Goal: Task Accomplishment & Management: Complete application form

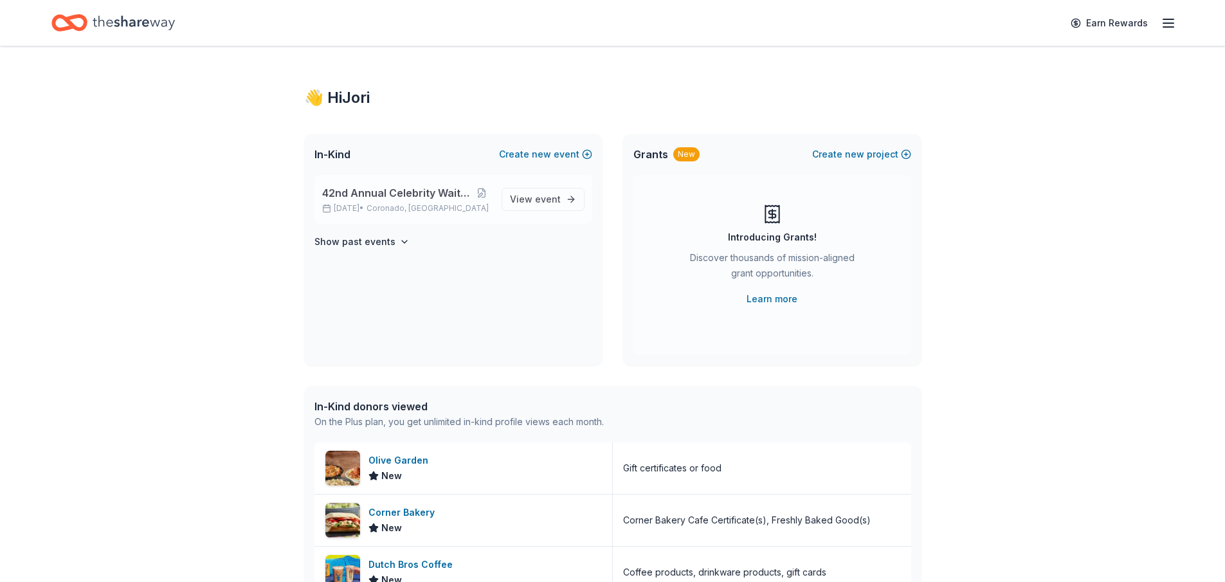
click at [417, 189] on span "42nd Annual Celebrity Waiters Luncheon" at bounding box center [397, 192] width 150 height 15
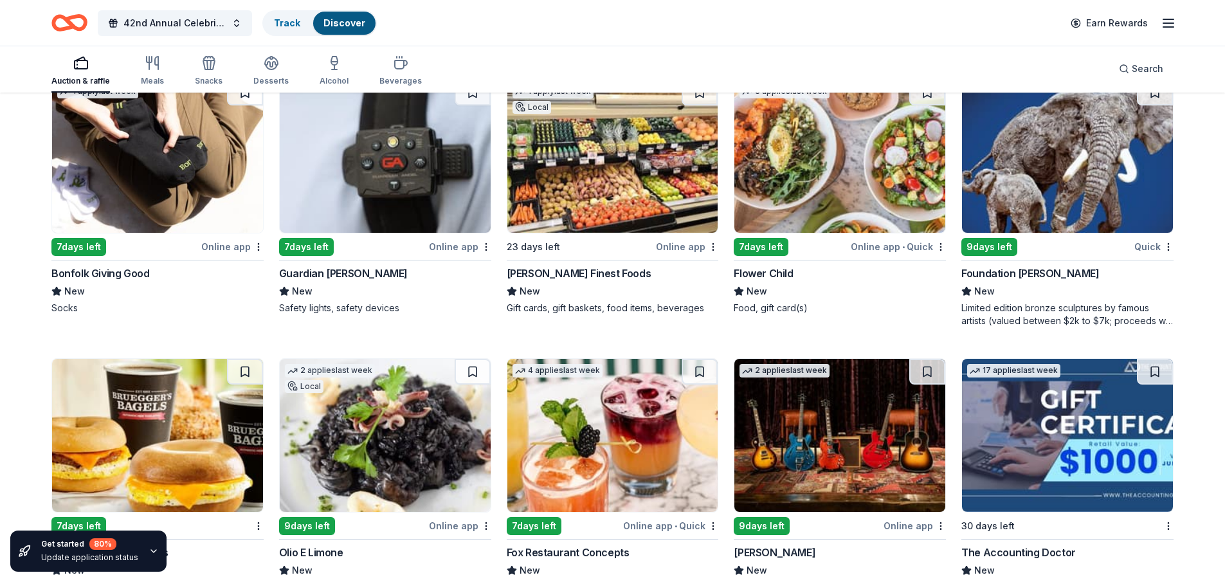
scroll to position [3011, 0]
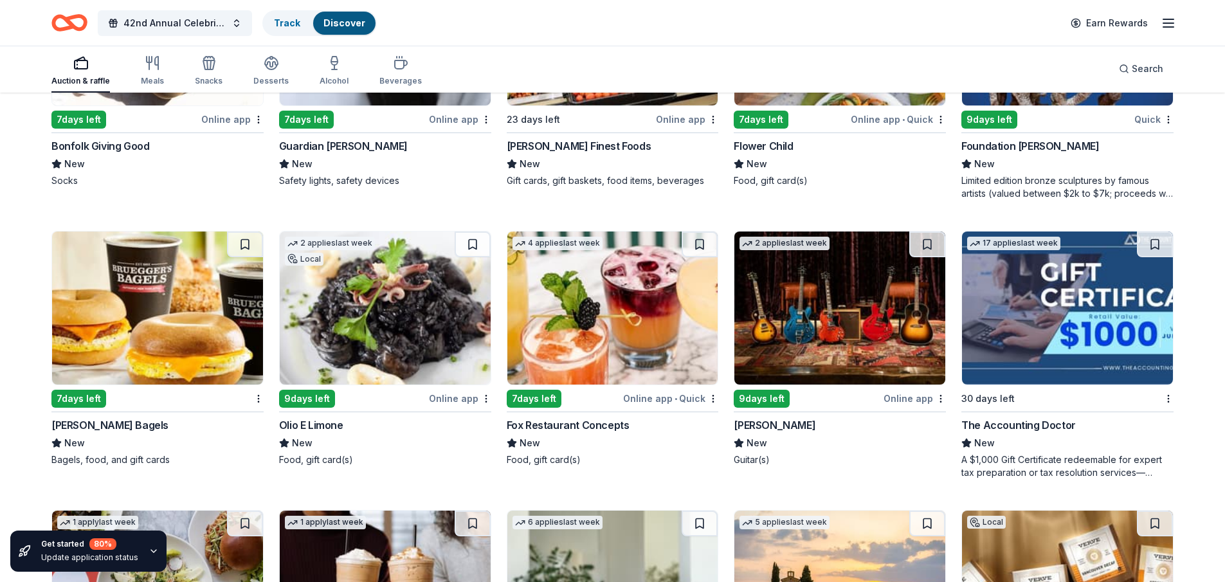
click at [170, 336] on img at bounding box center [157, 307] width 211 height 153
click at [831, 326] on img at bounding box center [839, 307] width 211 height 153
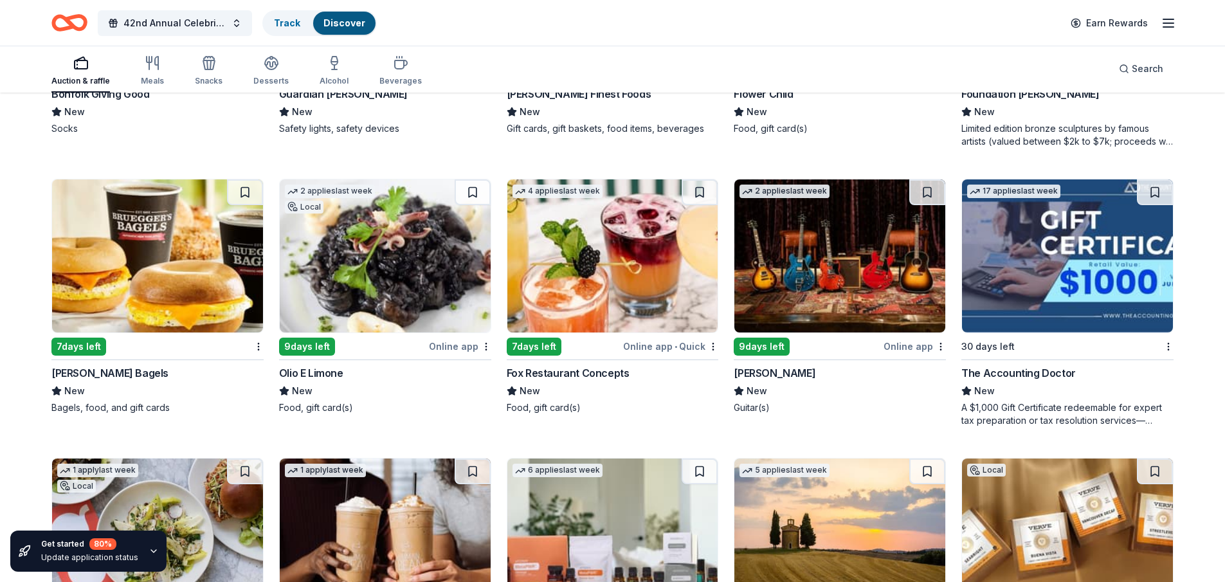
scroll to position [3332, 0]
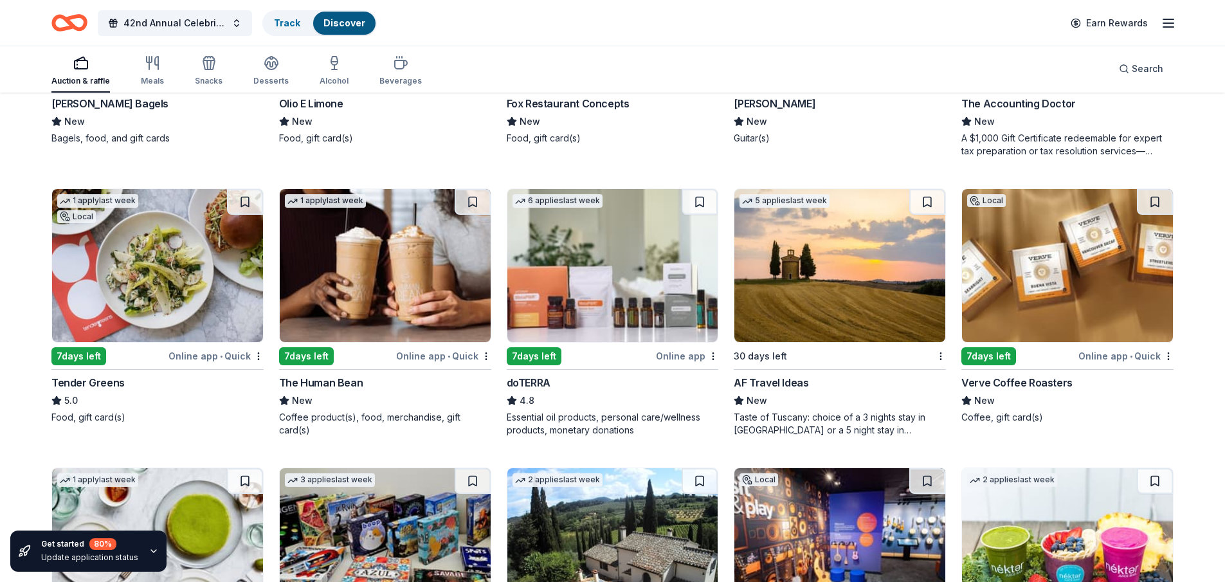
click at [150, 286] on img at bounding box center [157, 265] width 211 height 153
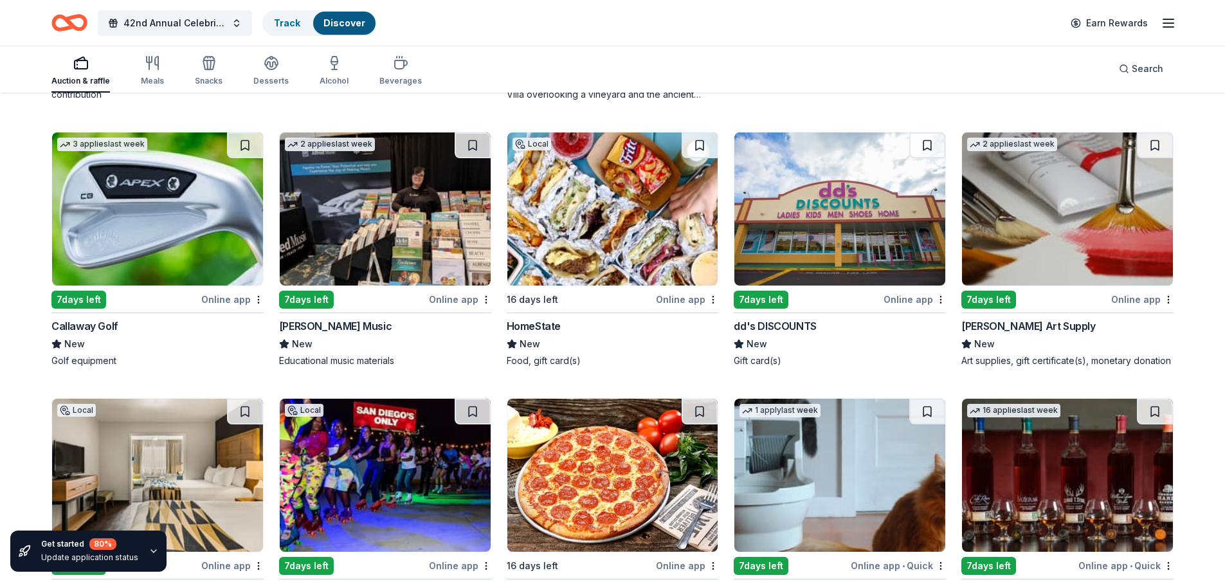
scroll to position [3955, 0]
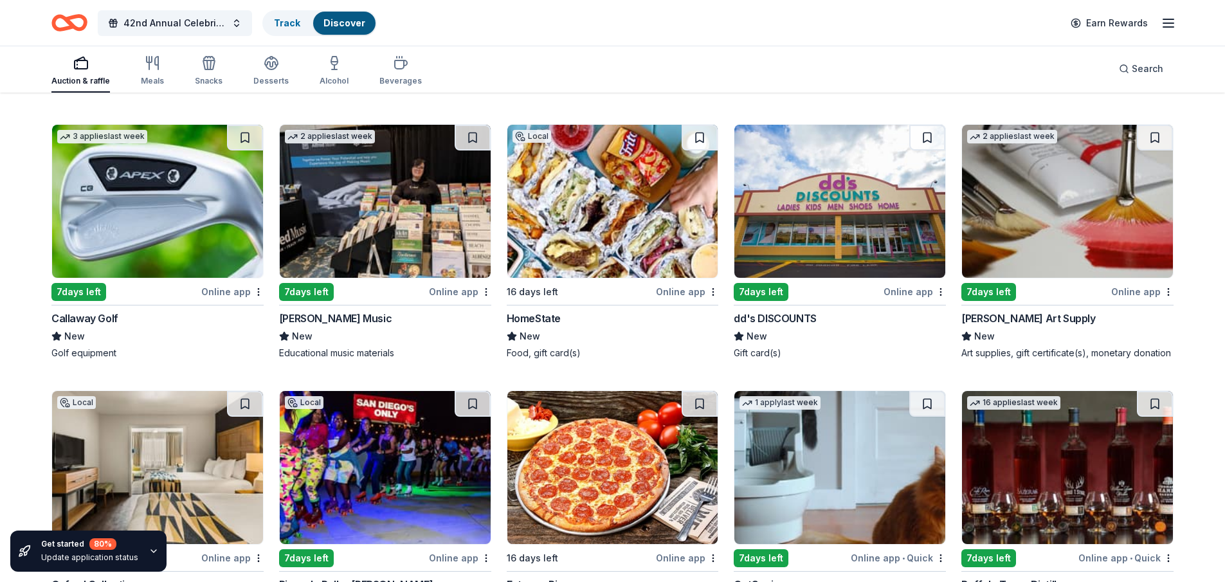
click at [622, 257] on img at bounding box center [612, 201] width 211 height 153
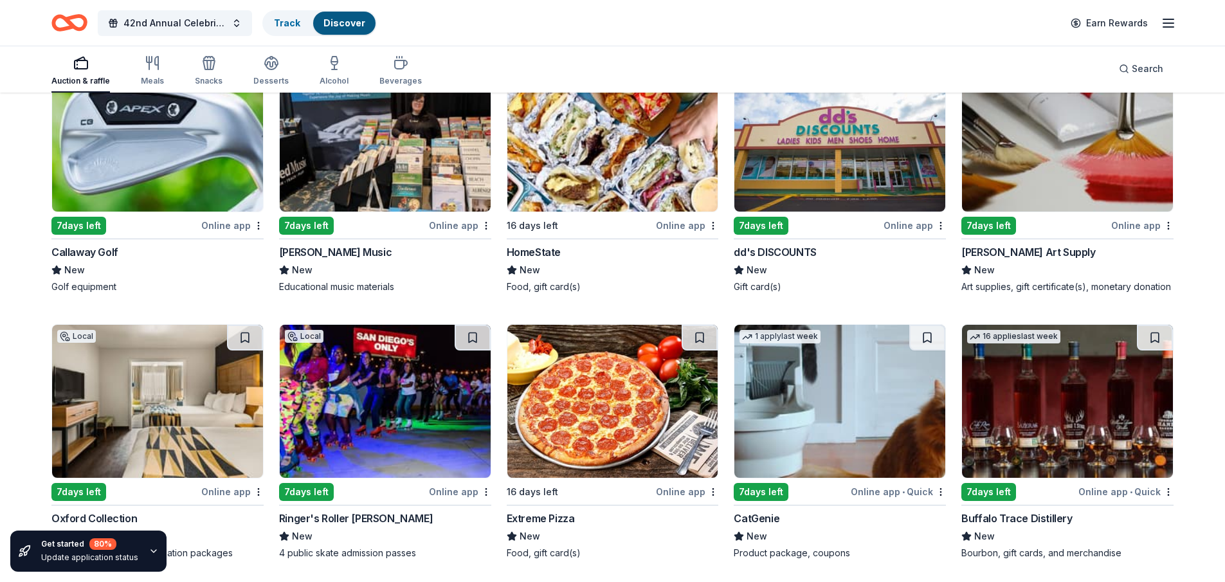
scroll to position [4101, 0]
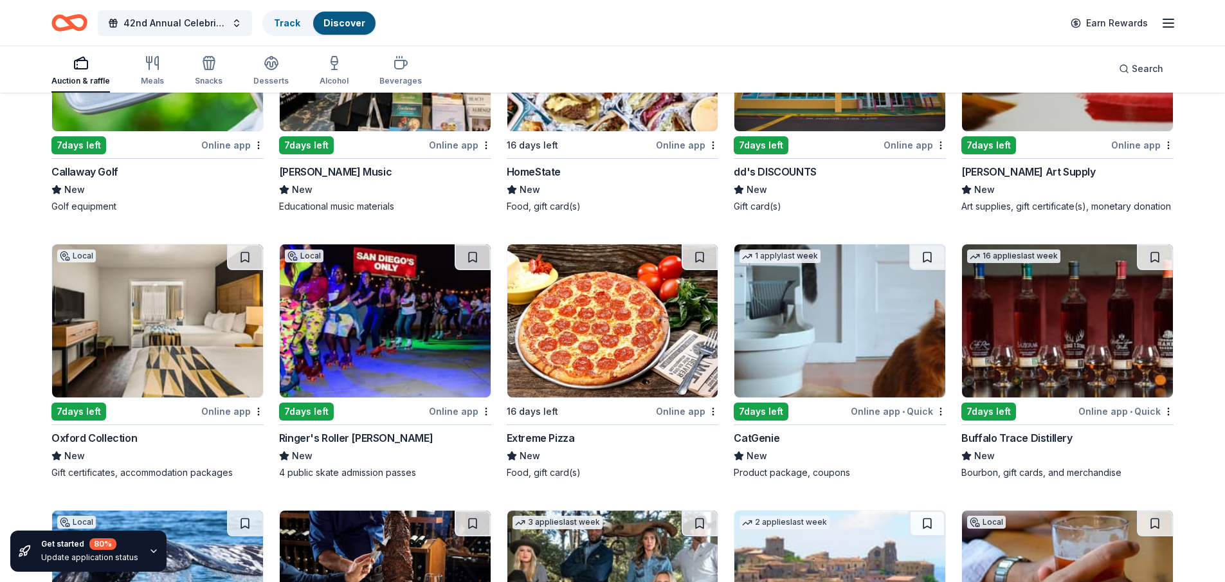
click at [1072, 306] on img at bounding box center [1067, 320] width 211 height 153
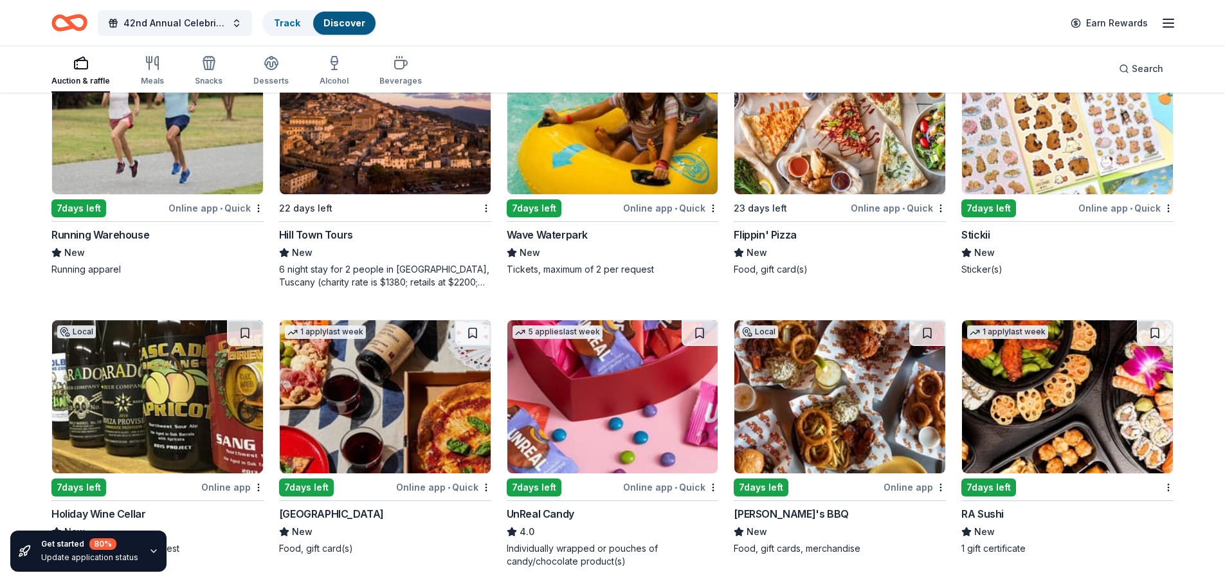
scroll to position [5217, 0]
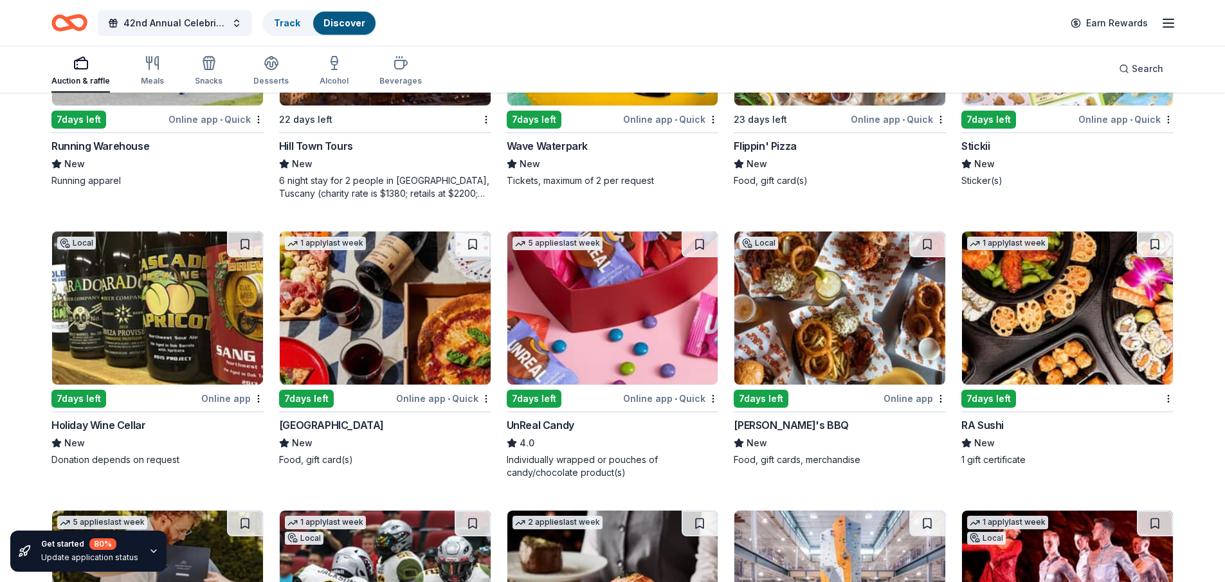
click at [383, 314] on img at bounding box center [385, 307] width 211 height 153
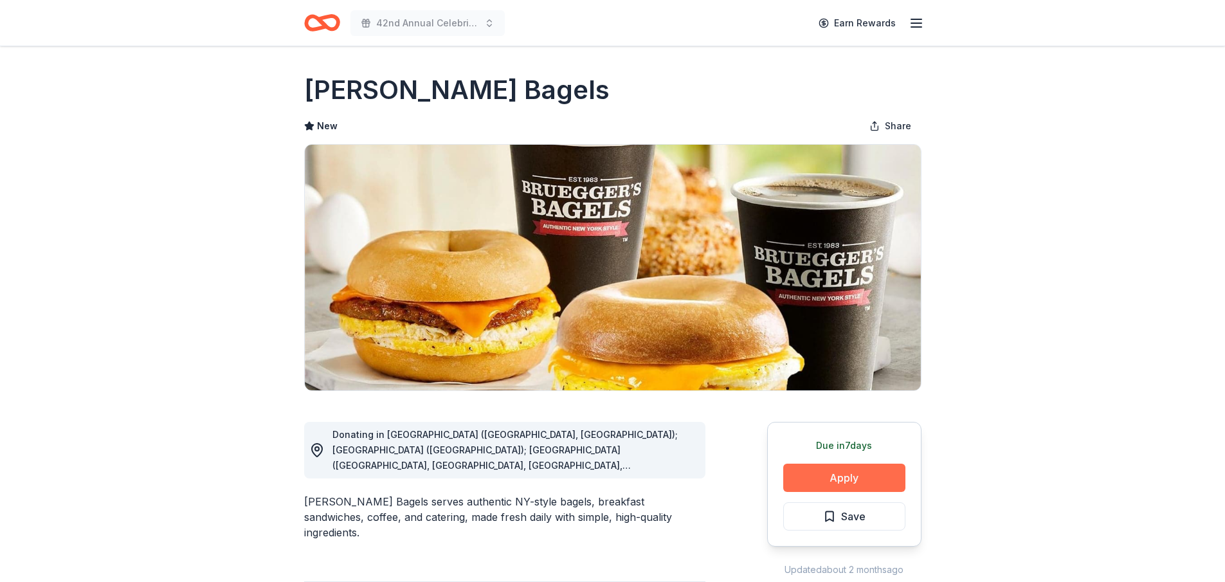
click at [862, 482] on button "Apply" at bounding box center [844, 478] width 122 height 28
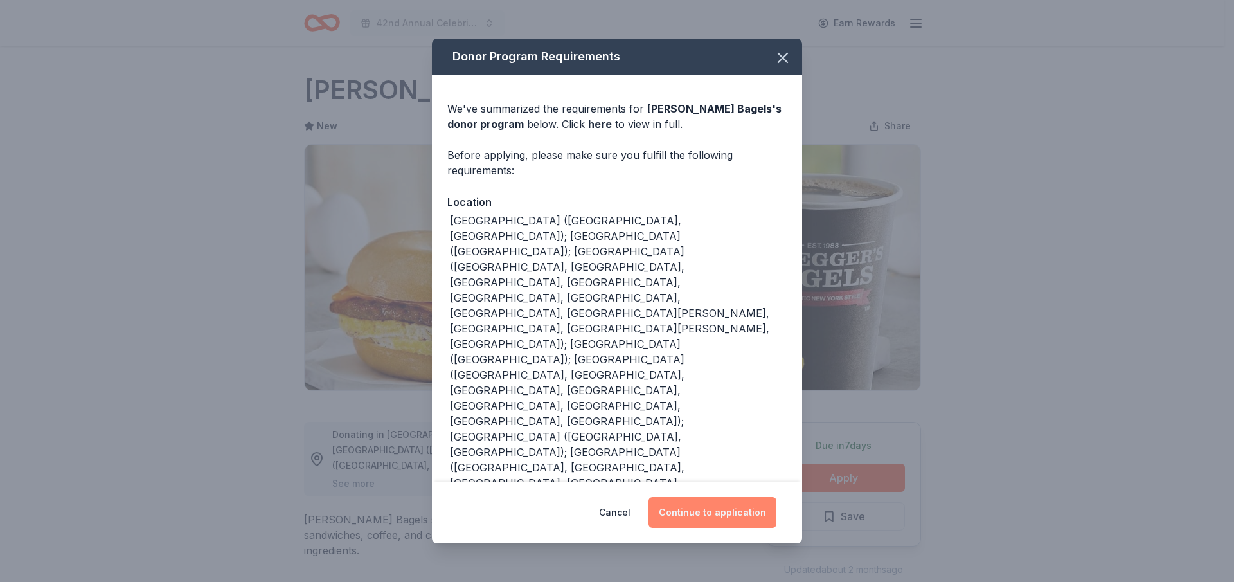
click at [731, 514] on button "Continue to application" at bounding box center [713, 512] width 128 height 31
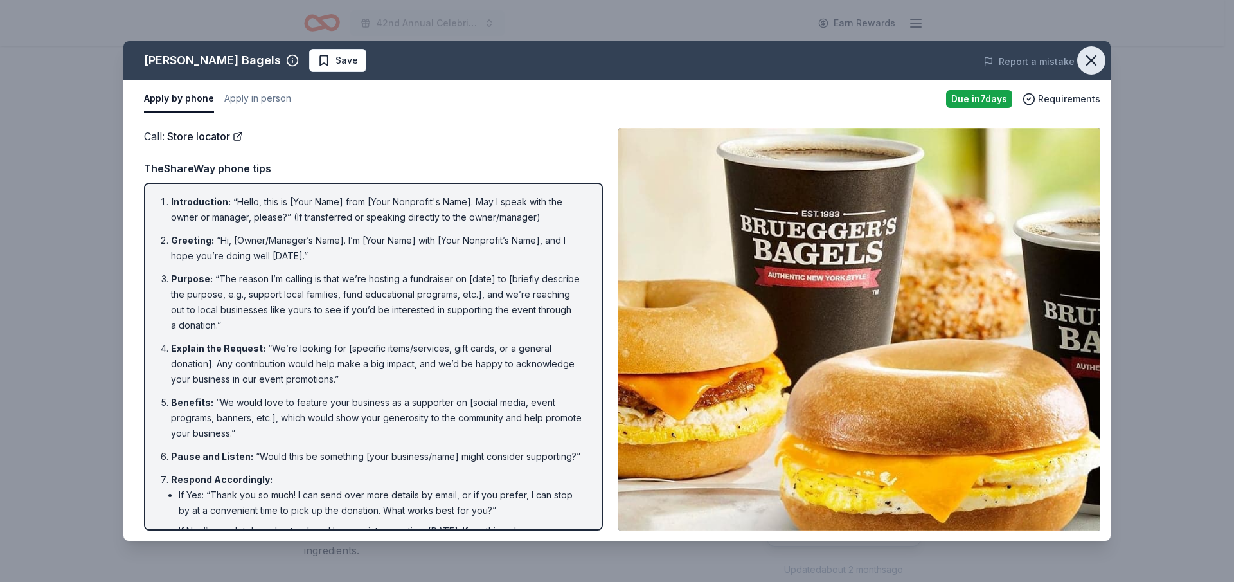
click at [1091, 62] on icon "button" at bounding box center [1092, 60] width 18 height 18
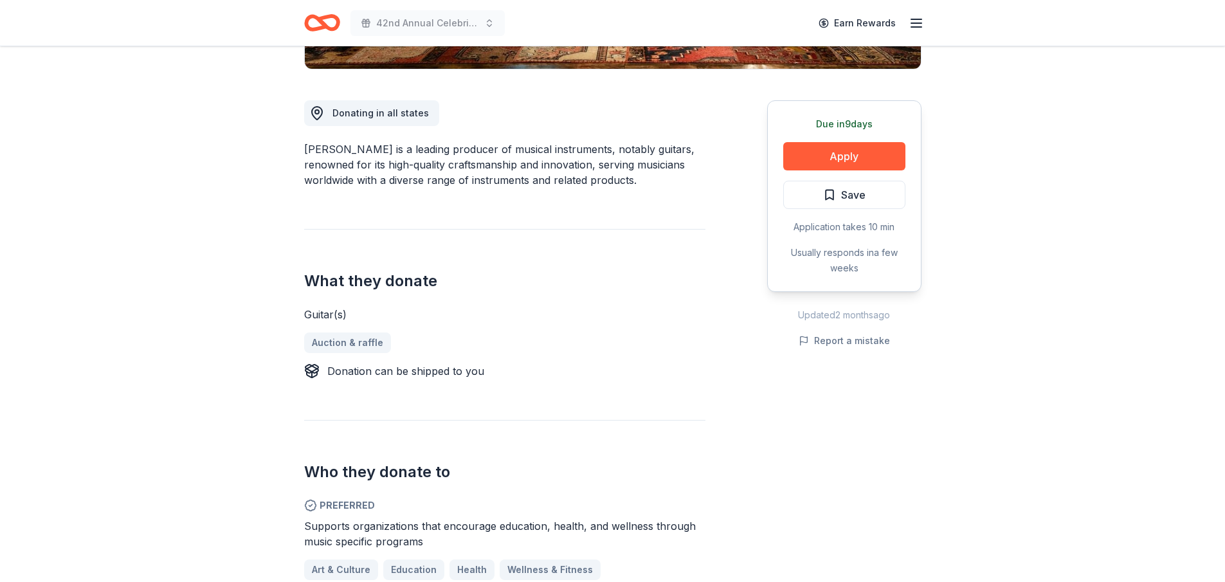
scroll to position [386, 0]
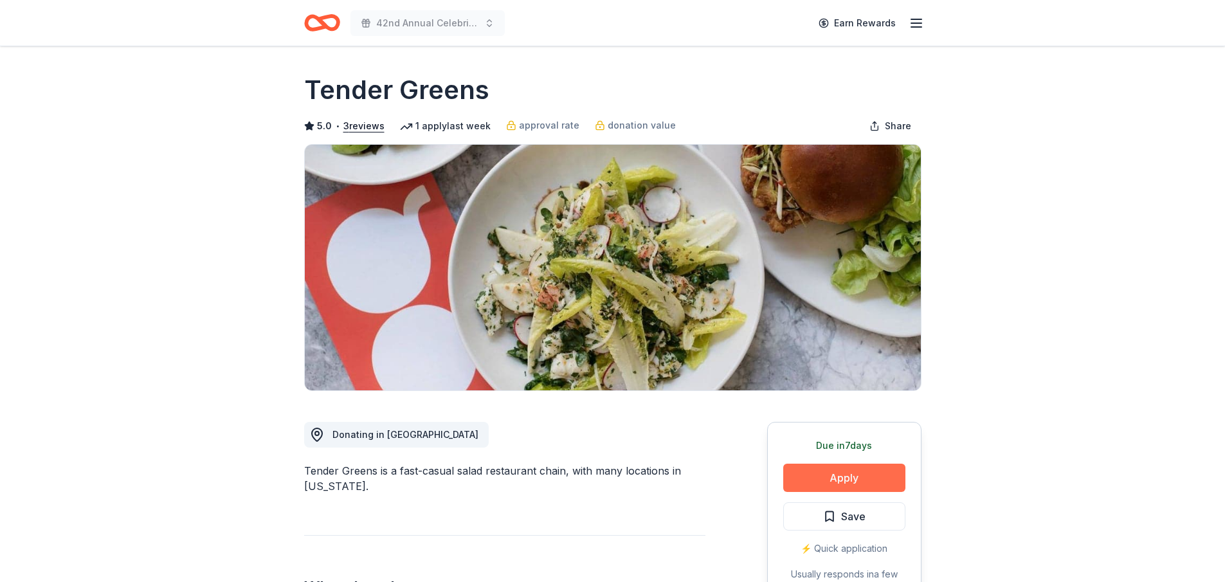
click at [852, 475] on button "Apply" at bounding box center [844, 478] width 122 height 28
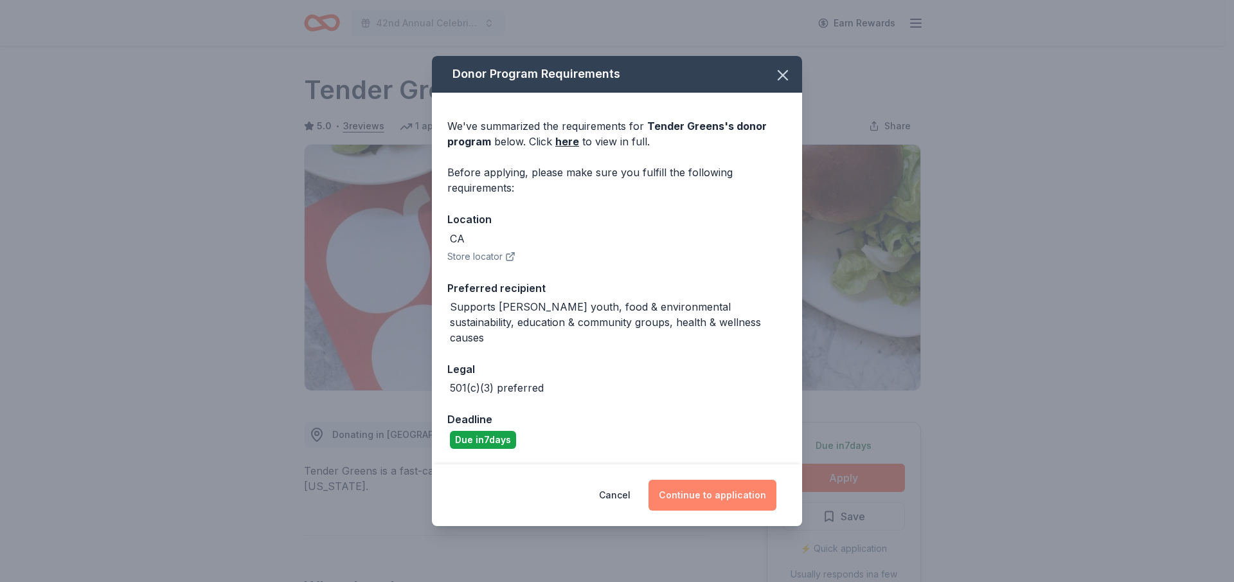
click at [719, 487] on button "Continue to application" at bounding box center [713, 495] width 128 height 31
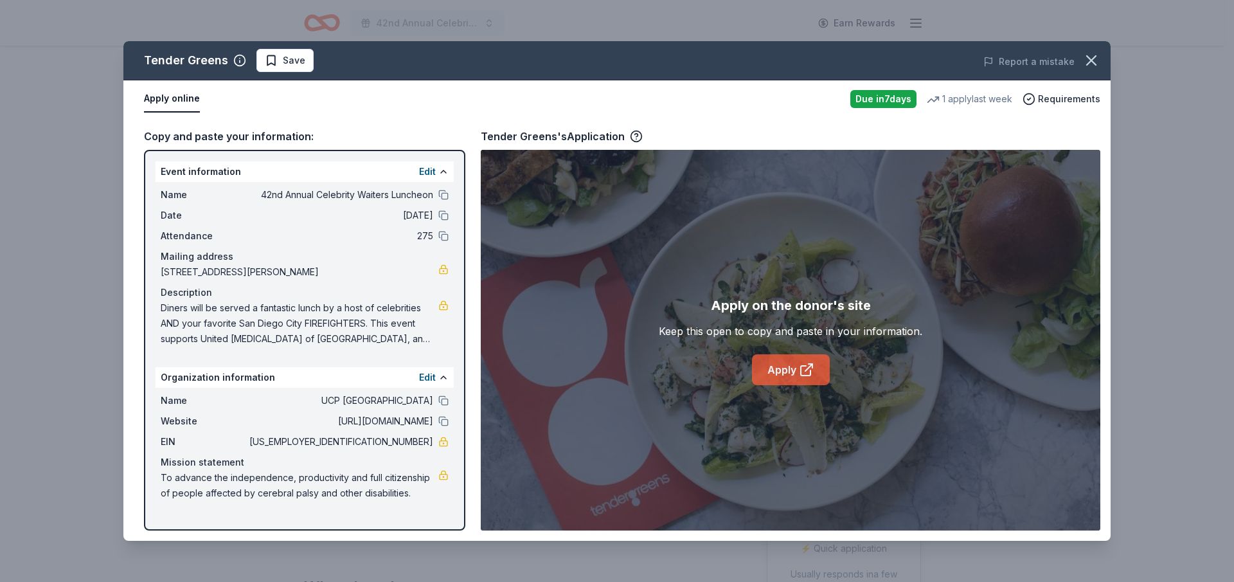
click at [785, 368] on link "Apply" at bounding box center [791, 369] width 78 height 31
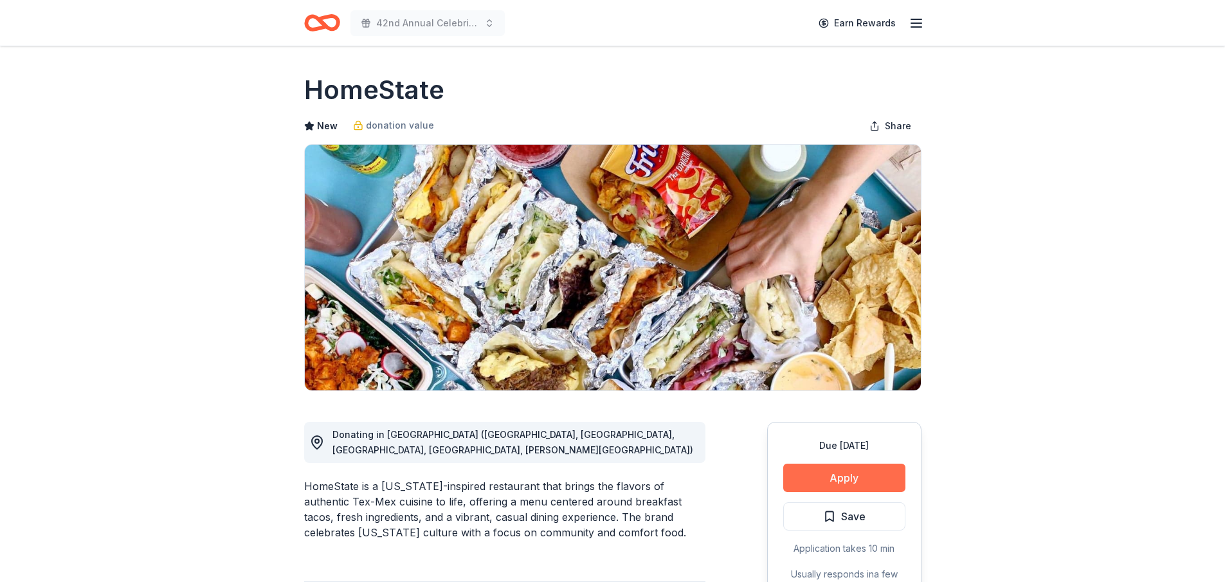
click at [847, 472] on button "Apply" at bounding box center [844, 478] width 122 height 28
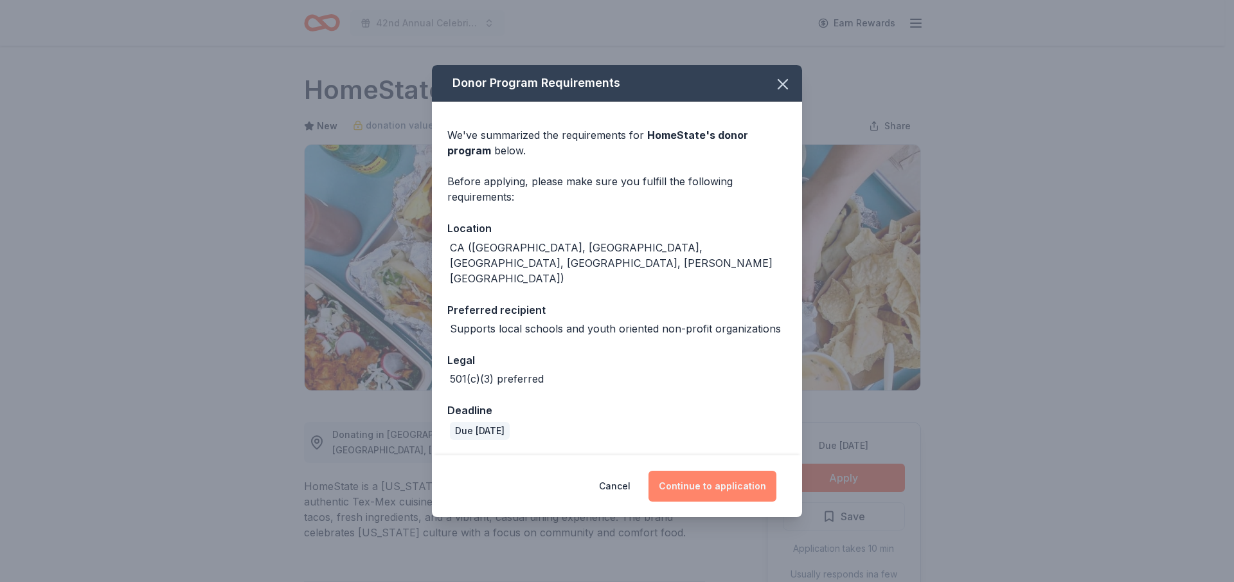
click at [754, 473] on button "Continue to application" at bounding box center [713, 486] width 128 height 31
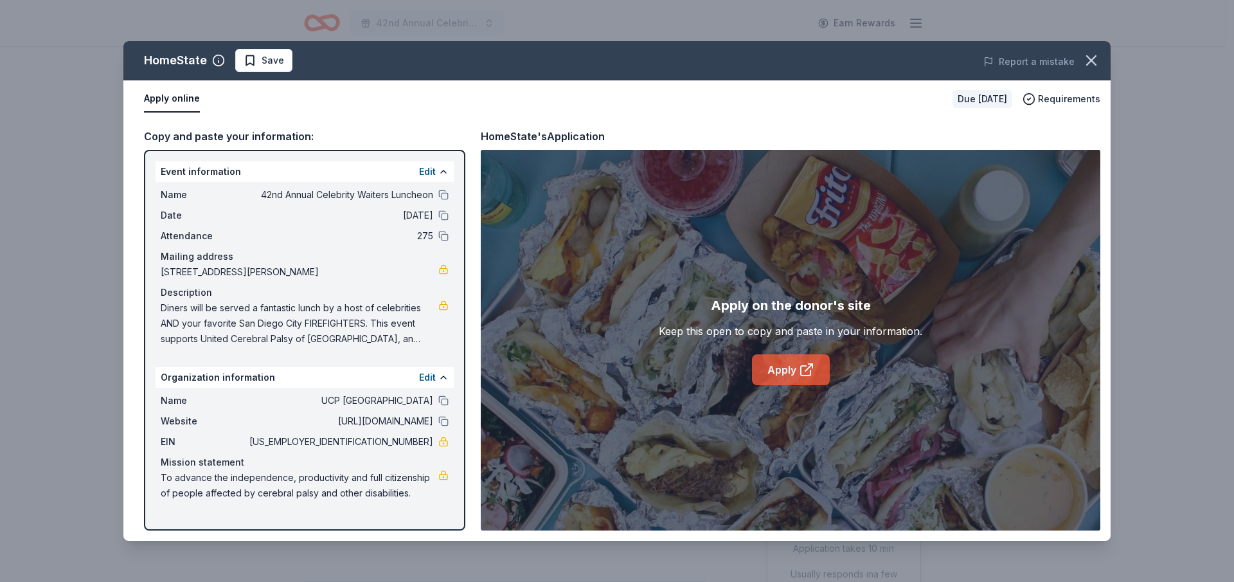
click at [803, 358] on link "Apply" at bounding box center [791, 369] width 78 height 31
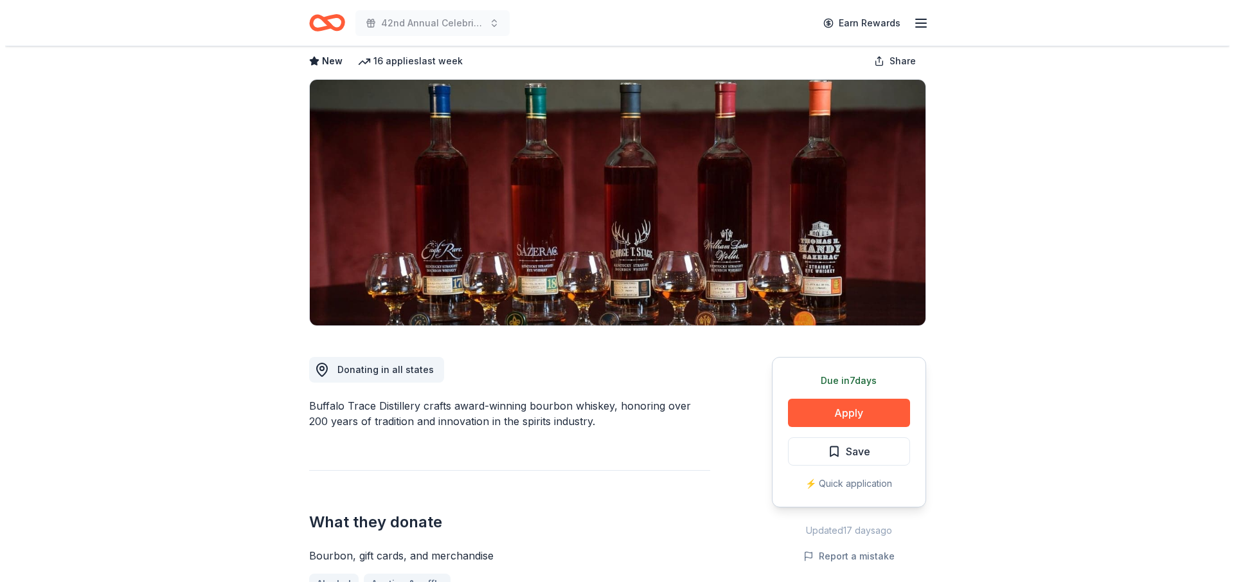
scroll to position [64, 0]
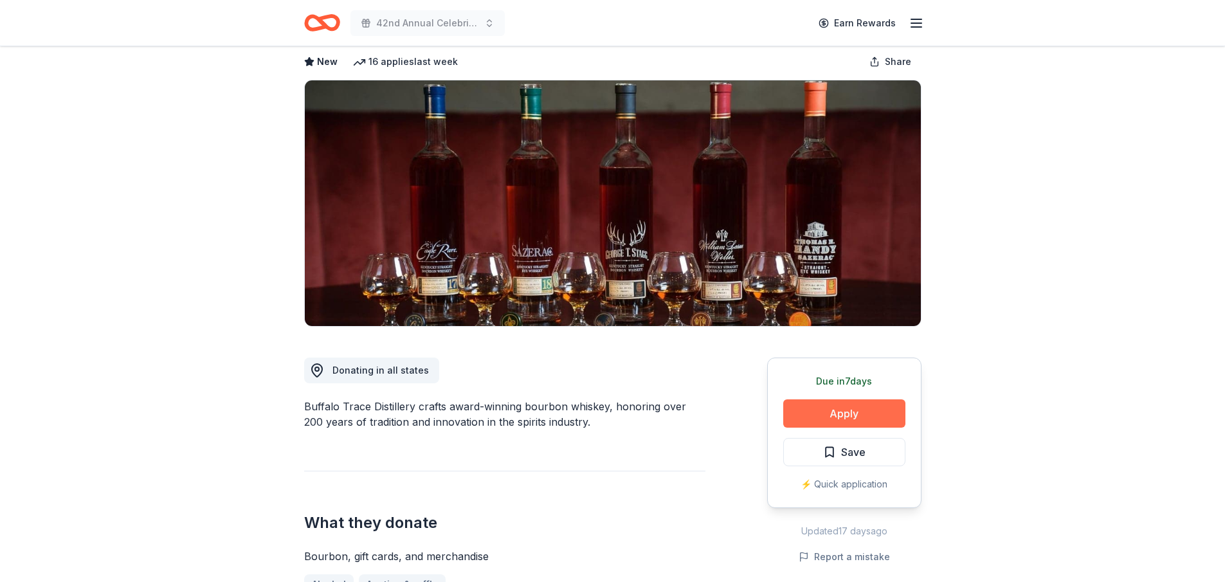
click at [846, 407] on button "Apply" at bounding box center [844, 413] width 122 height 28
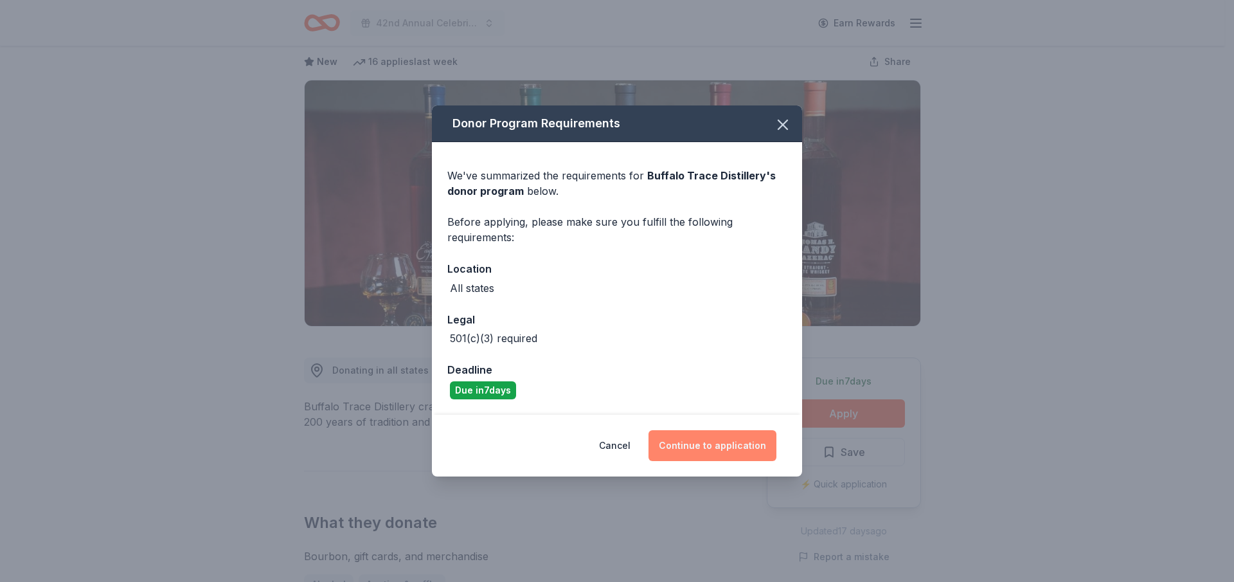
click at [728, 452] on button "Continue to application" at bounding box center [713, 445] width 128 height 31
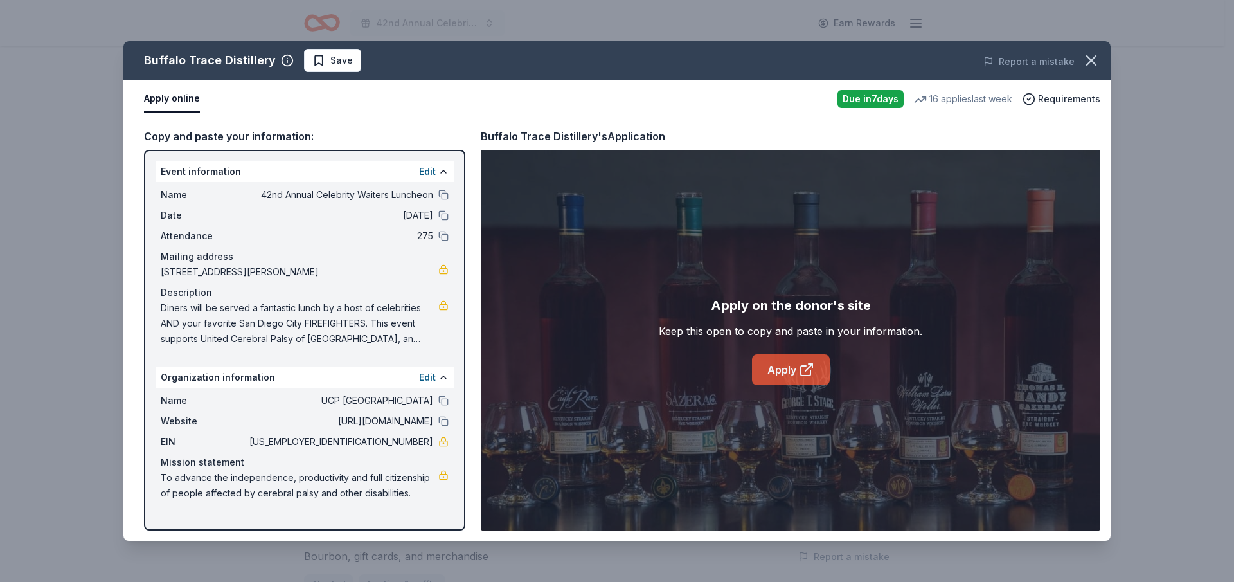
click at [790, 370] on link "Apply" at bounding box center [791, 369] width 78 height 31
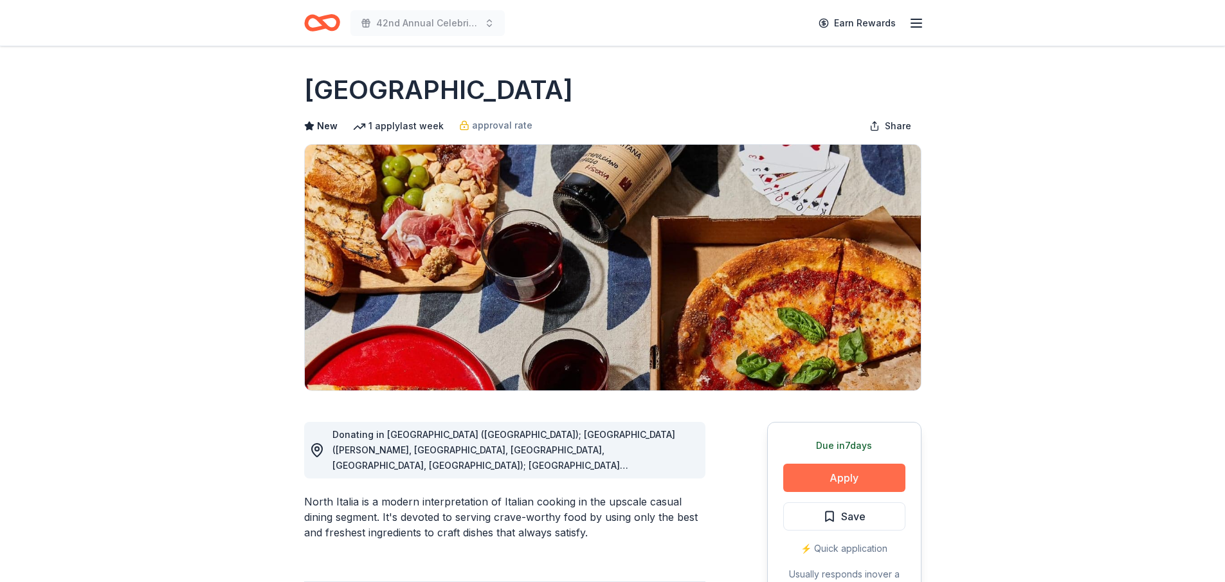
click at [851, 479] on button "Apply" at bounding box center [844, 478] width 122 height 28
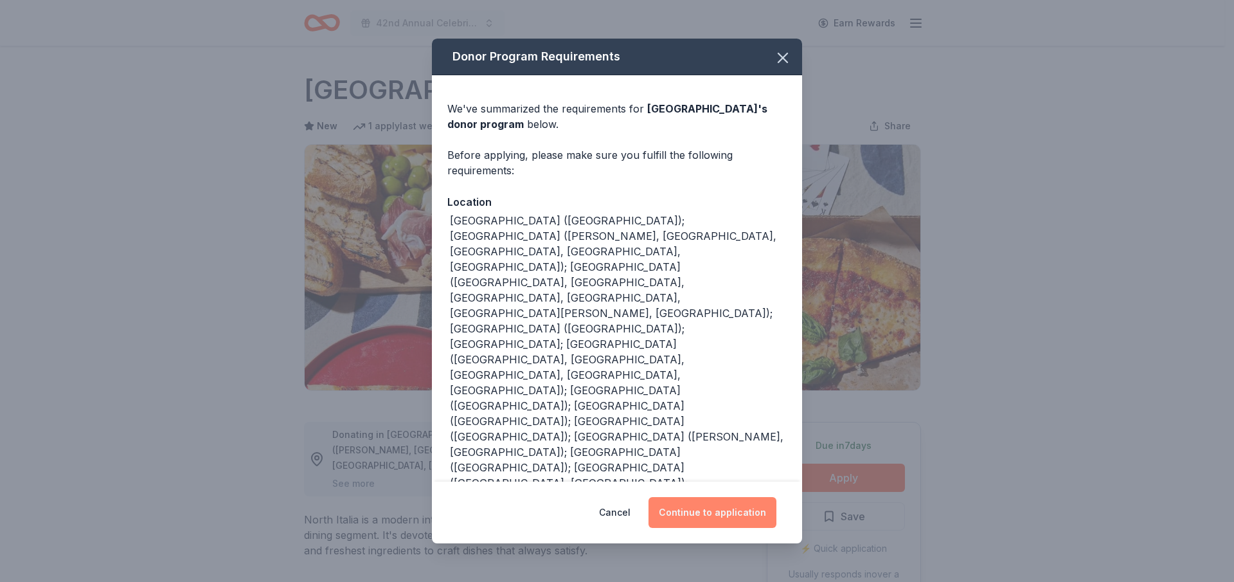
click at [719, 497] on button "Continue to application" at bounding box center [713, 512] width 128 height 31
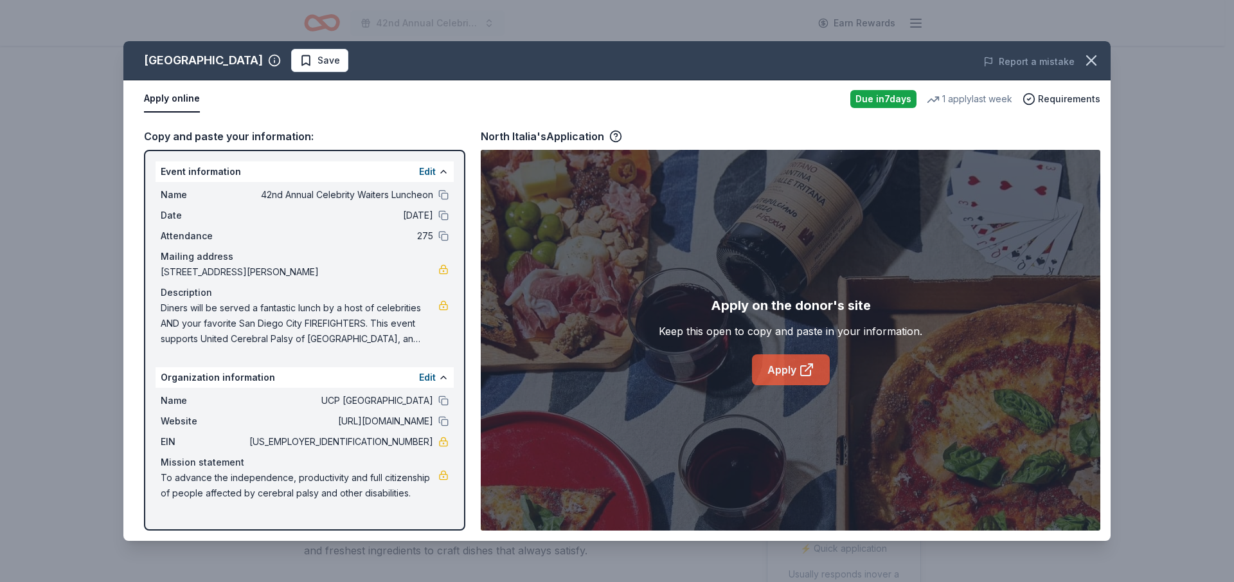
click at [784, 370] on link "Apply" at bounding box center [791, 369] width 78 height 31
